Goal: Use online tool/utility: Utilize a website feature to perform a specific function

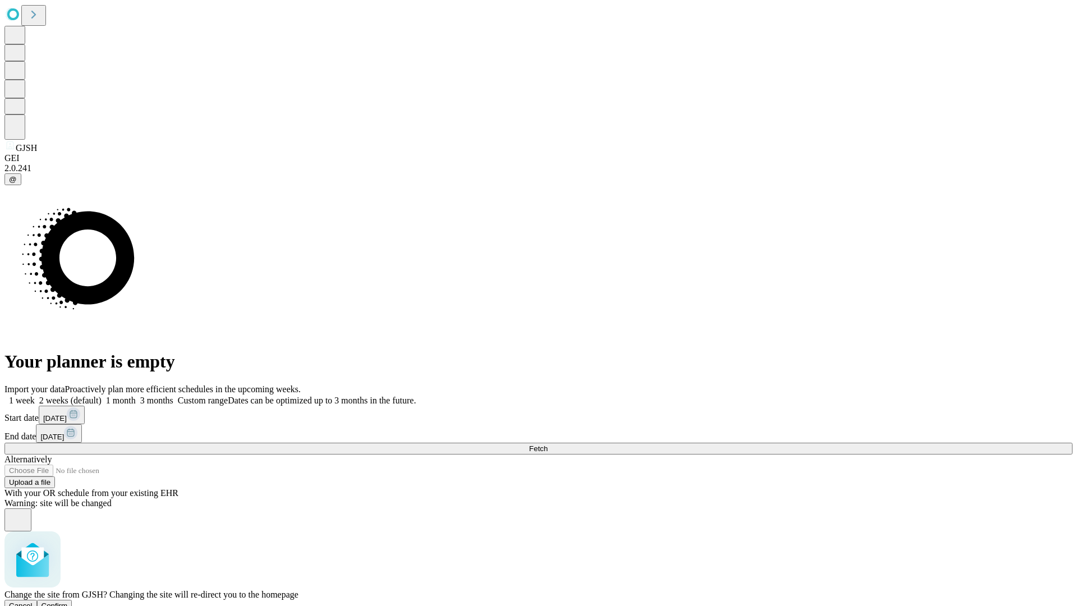
click at [68, 601] on span "Confirm" at bounding box center [54, 605] width 26 height 8
click at [136, 395] on label "1 month" at bounding box center [118, 400] width 34 height 10
click at [547, 444] on span "Fetch" at bounding box center [538, 448] width 19 height 8
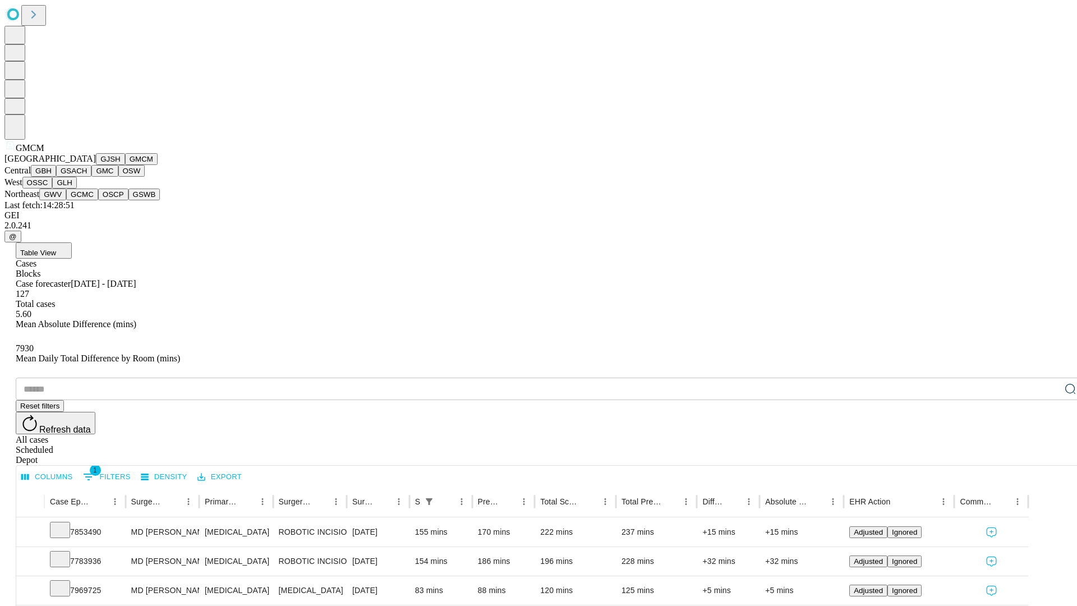
click at [56, 177] on button "GBH" at bounding box center [43, 171] width 25 height 12
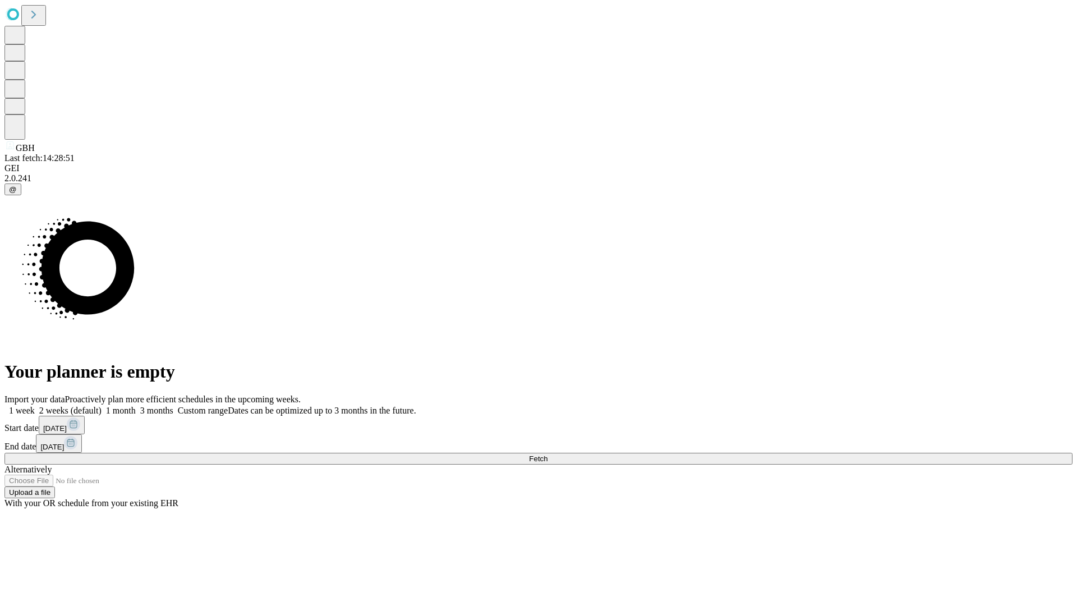
click at [136, 405] on label "1 month" at bounding box center [118, 410] width 34 height 10
click at [547, 454] on span "Fetch" at bounding box center [538, 458] width 19 height 8
click at [136, 405] on label "1 month" at bounding box center [118, 410] width 34 height 10
click at [547, 454] on span "Fetch" at bounding box center [538, 458] width 19 height 8
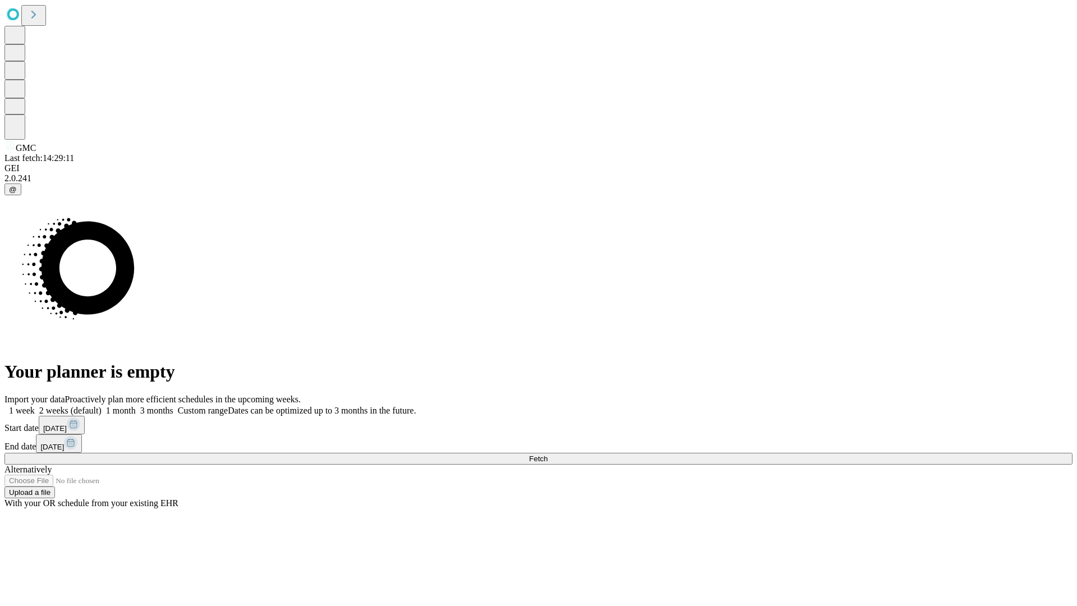
click at [547, 454] on span "Fetch" at bounding box center [538, 458] width 19 height 8
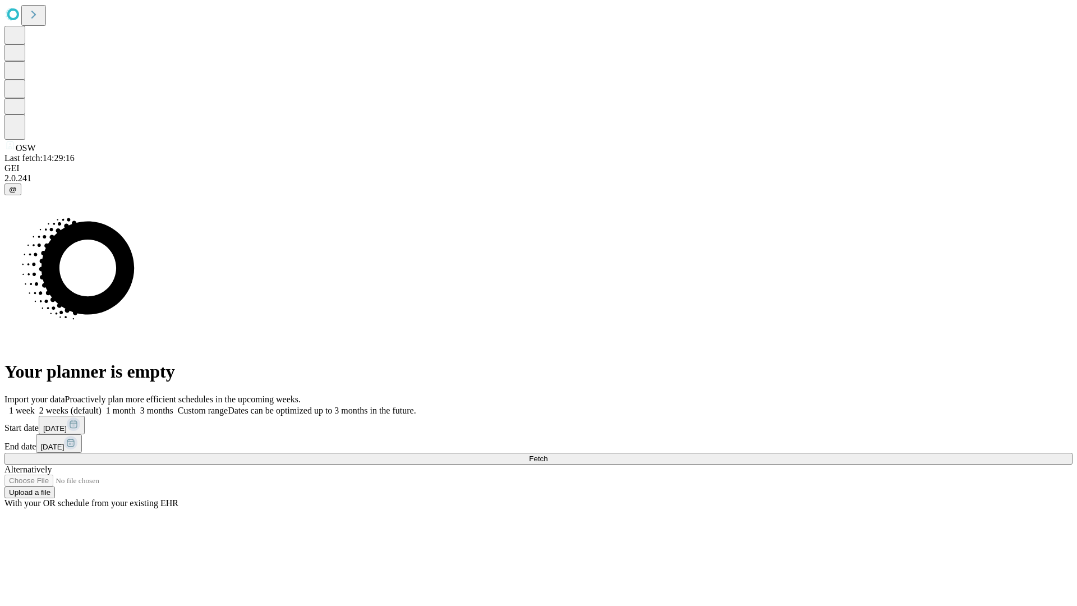
click at [136, 405] on label "1 month" at bounding box center [118, 410] width 34 height 10
click at [547, 454] on span "Fetch" at bounding box center [538, 458] width 19 height 8
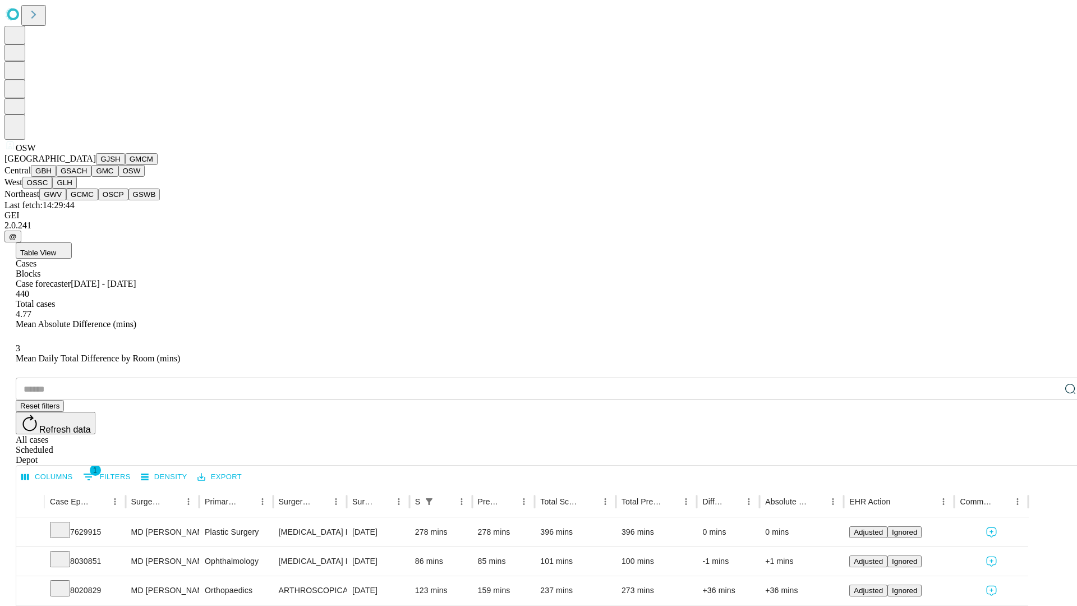
click at [53, 188] on button "OSSC" at bounding box center [37, 183] width 30 height 12
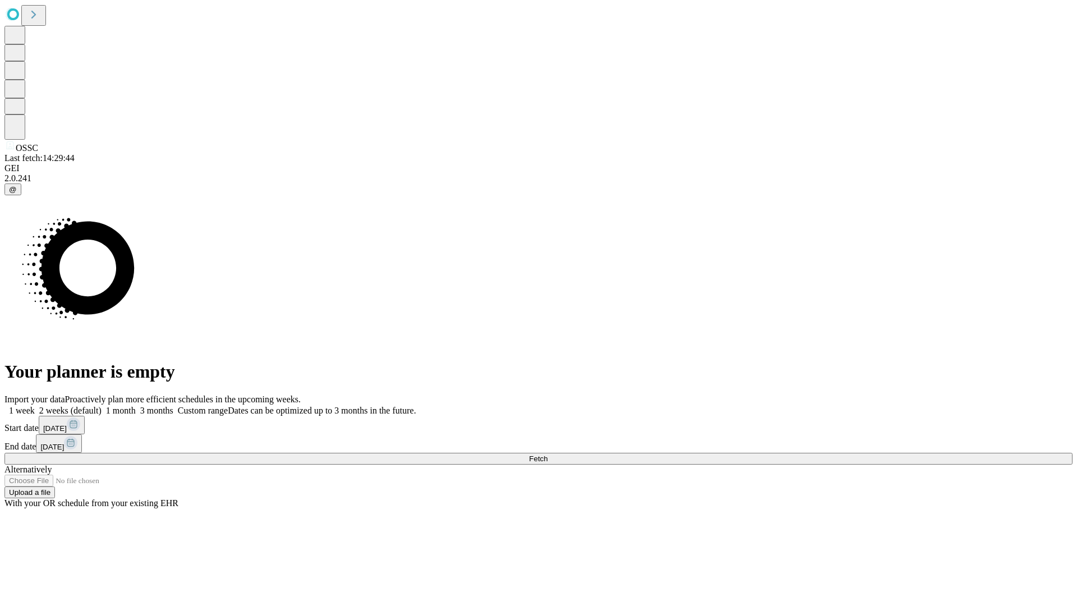
click at [136, 405] on label "1 month" at bounding box center [118, 410] width 34 height 10
click at [547, 454] on span "Fetch" at bounding box center [538, 458] width 19 height 8
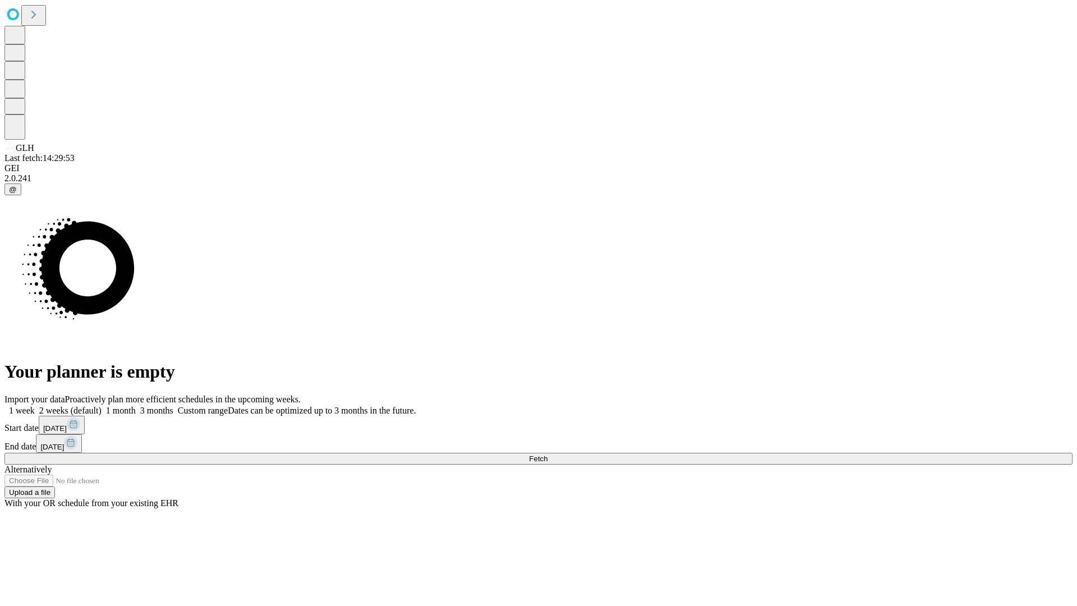
click at [136, 405] on label "1 month" at bounding box center [118, 410] width 34 height 10
click at [547, 454] on span "Fetch" at bounding box center [538, 458] width 19 height 8
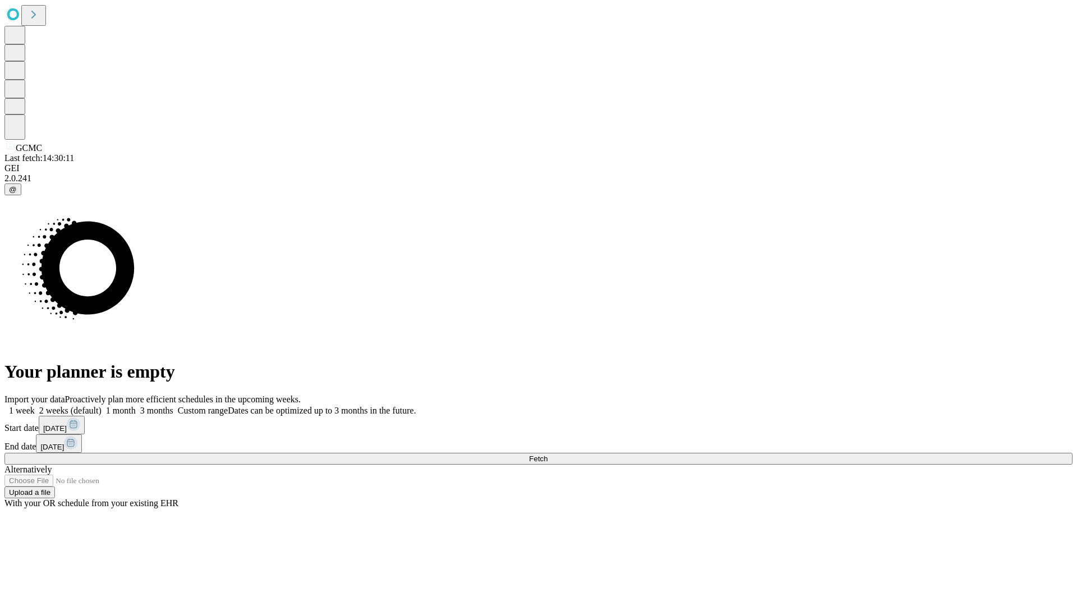
click at [547, 454] on span "Fetch" at bounding box center [538, 458] width 19 height 8
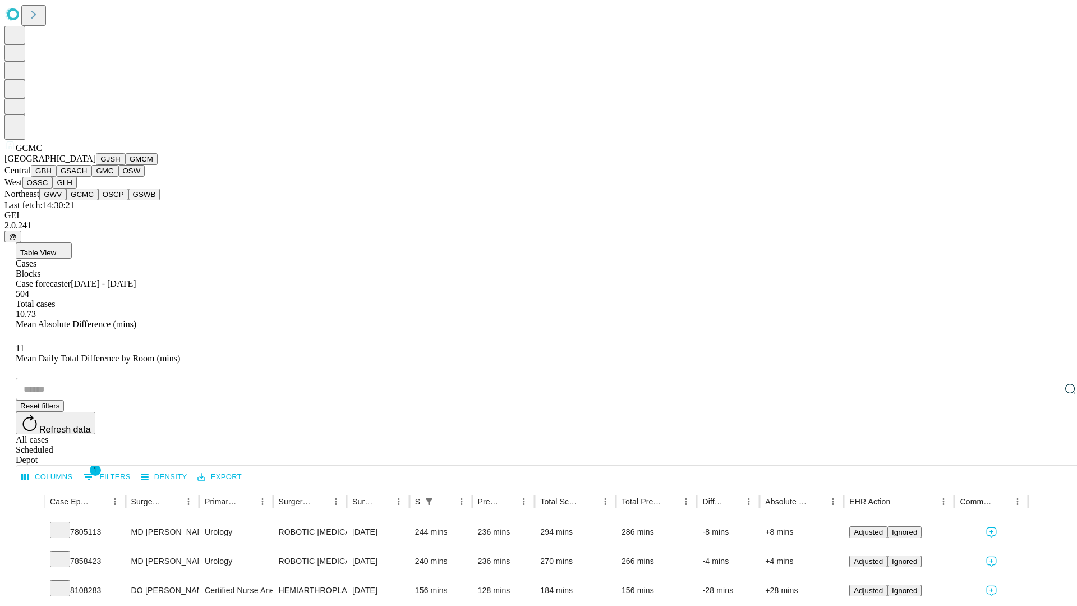
click at [98, 200] on button "OSCP" at bounding box center [113, 194] width 30 height 12
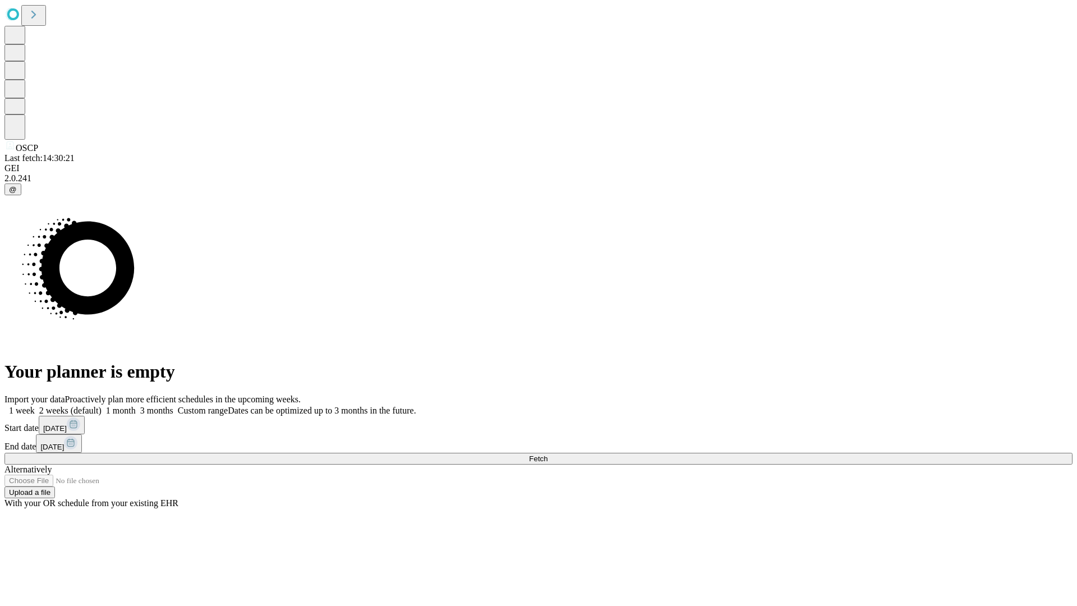
click at [136, 405] on label "1 month" at bounding box center [118, 410] width 34 height 10
click at [547, 454] on span "Fetch" at bounding box center [538, 458] width 19 height 8
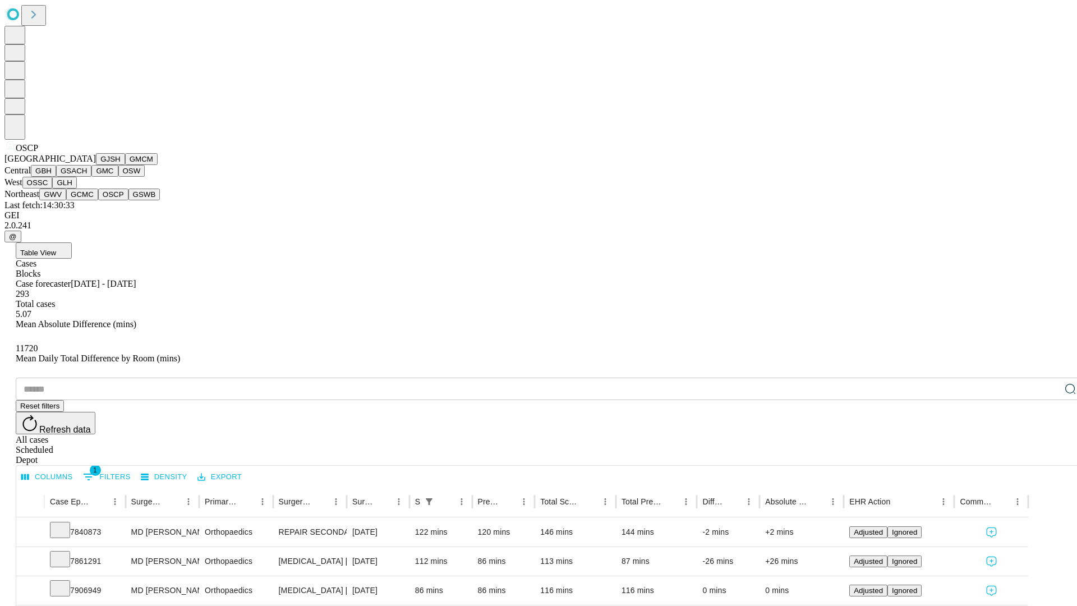
click at [128, 200] on button "GSWB" at bounding box center [144, 194] width 32 height 12
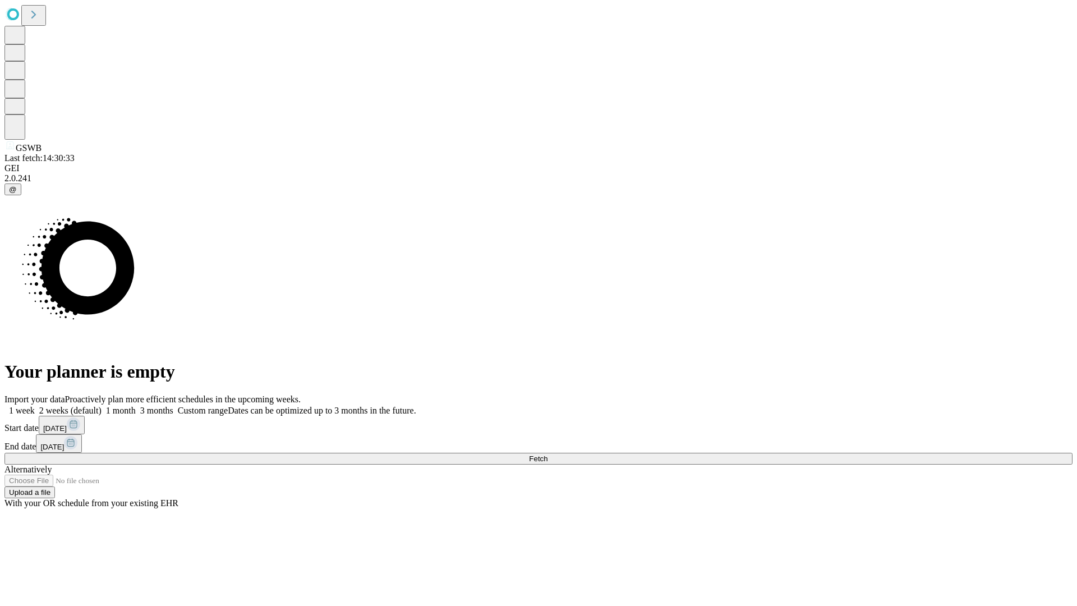
click at [136, 405] on label "1 month" at bounding box center [118, 410] width 34 height 10
click at [547, 454] on span "Fetch" at bounding box center [538, 458] width 19 height 8
